Goal: Information Seeking & Learning: Learn about a topic

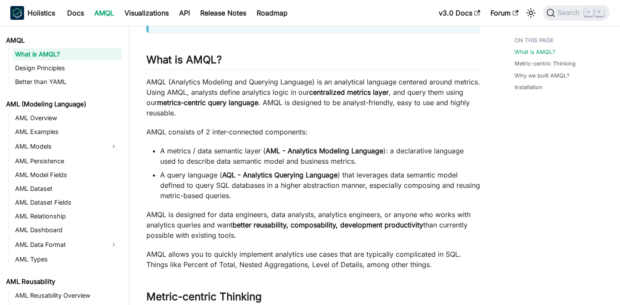
scroll to position [104, 0]
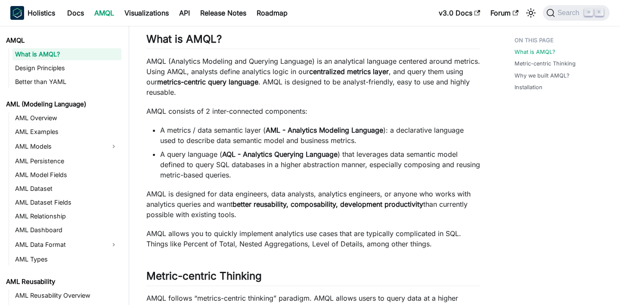
click at [184, 131] on li "A metrics / data semantic layer ( AML - Analytics Modeling Language ): a declar…" at bounding box center [320, 135] width 320 height 21
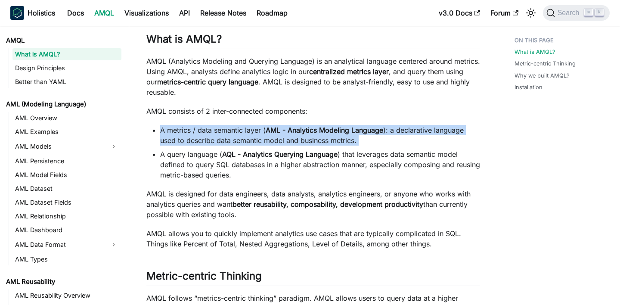
click at [184, 131] on li "A metrics / data semantic layer ( AML - Analytics Modeling Language ): a declar…" at bounding box center [320, 135] width 320 height 21
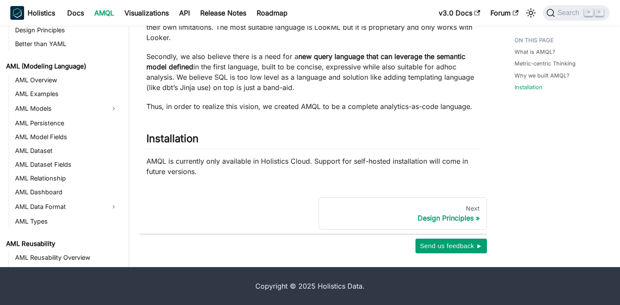
scroll to position [558, 0]
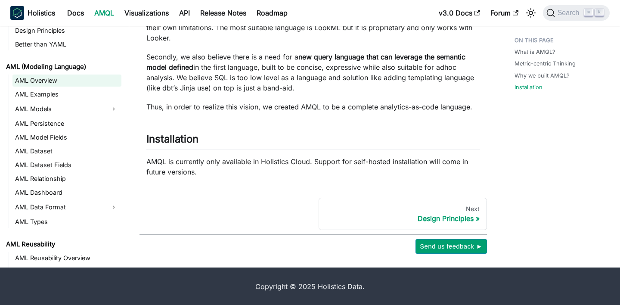
click at [53, 84] on link "AML Overview" at bounding box center [66, 81] width 109 height 12
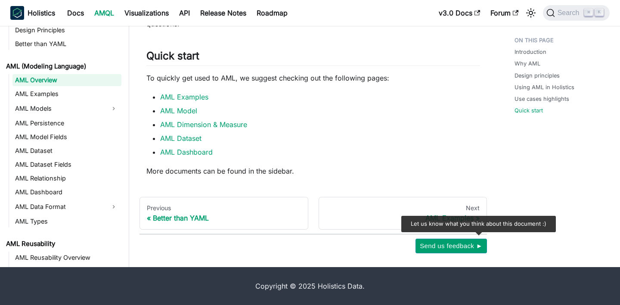
scroll to position [824, 0]
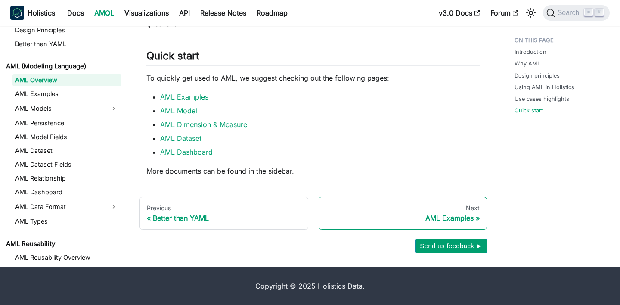
click at [441, 208] on div "Next" at bounding box center [403, 208] width 154 height 8
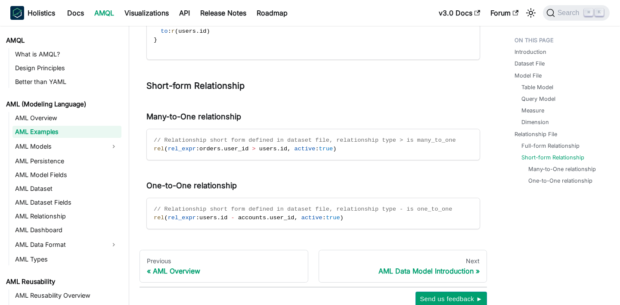
scroll to position [1902, 0]
click at [77, 183] on link "AML Dataset" at bounding box center [66, 189] width 109 height 12
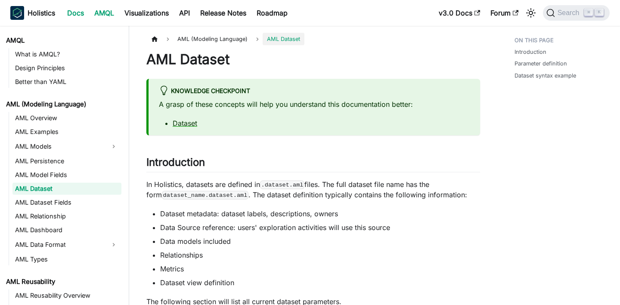
click at [83, 16] on link "Docs" at bounding box center [75, 13] width 27 height 14
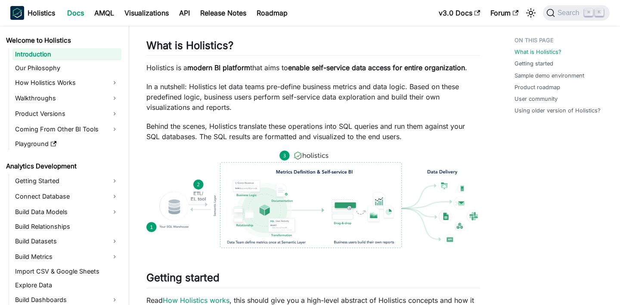
scroll to position [106, 0]
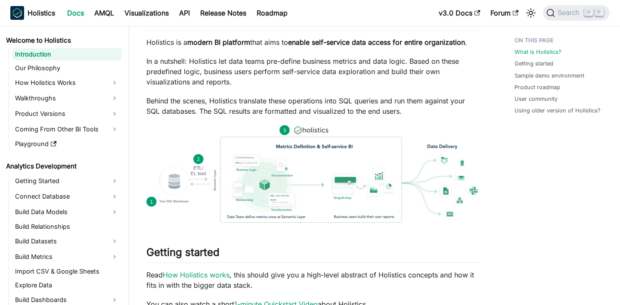
click at [277, 74] on p "In a nutshell: Holistics let data teams pre-define business metrics and data lo…" at bounding box center [313, 71] width 334 height 31
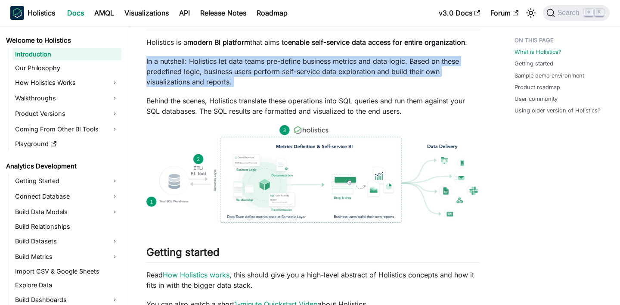
click at [277, 74] on p "In a nutshell: Holistics let data teams pre-define business metrics and data lo…" at bounding box center [313, 71] width 334 height 31
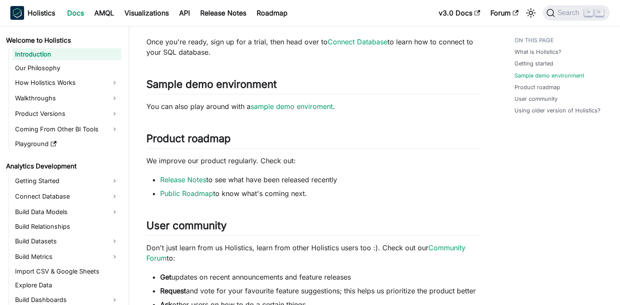
scroll to position [453, 0]
